Goal: Information Seeking & Learning: Learn about a topic

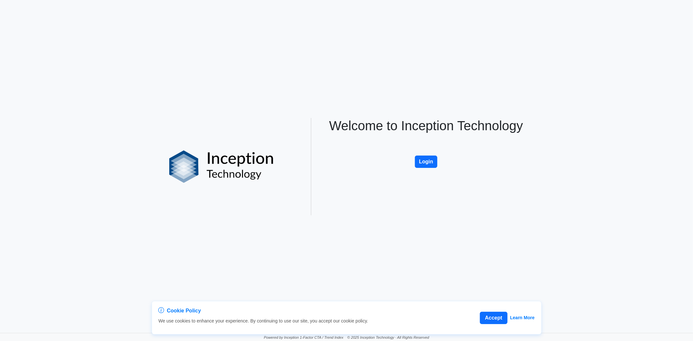
click at [419, 157] on button "Login" at bounding box center [426, 162] width 23 height 12
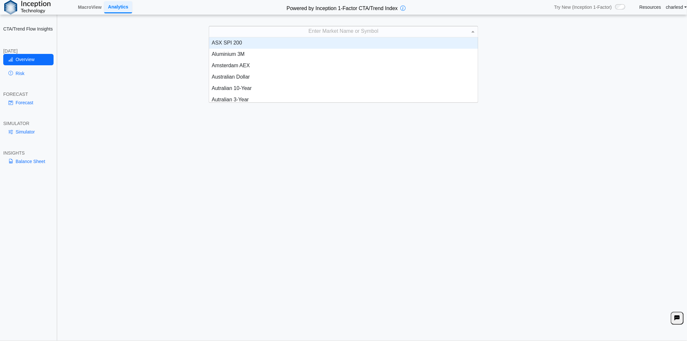
click at [285, 33] on div "Enter Market Name or Symbol" at bounding box center [343, 31] width 269 height 11
type input "***"
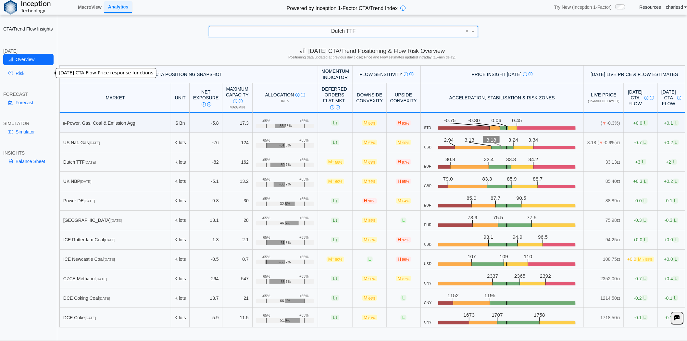
click at [15, 77] on link "Risk" at bounding box center [28, 73] width 50 height 11
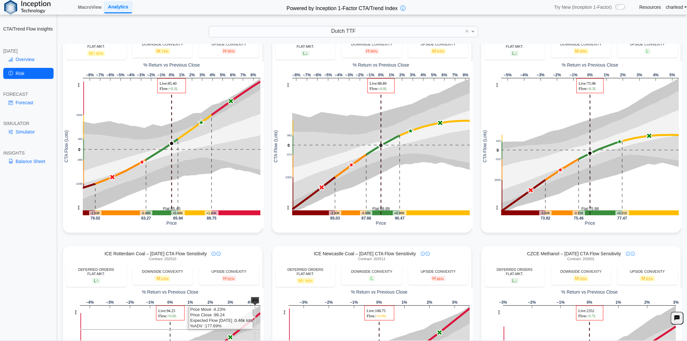
scroll to position [216, 0]
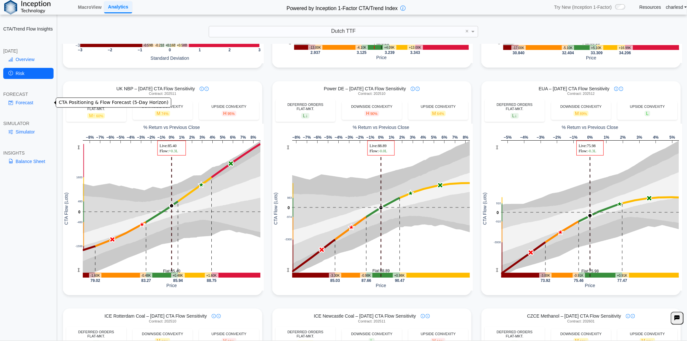
click at [15, 107] on link "Forecast" at bounding box center [28, 102] width 50 height 11
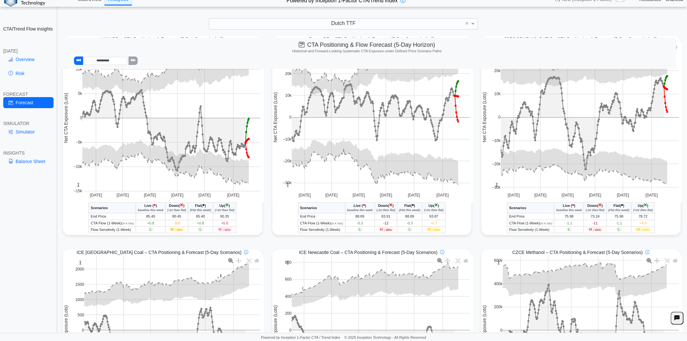
scroll to position [469, 0]
